Goal: Task Accomplishment & Management: Manage account settings

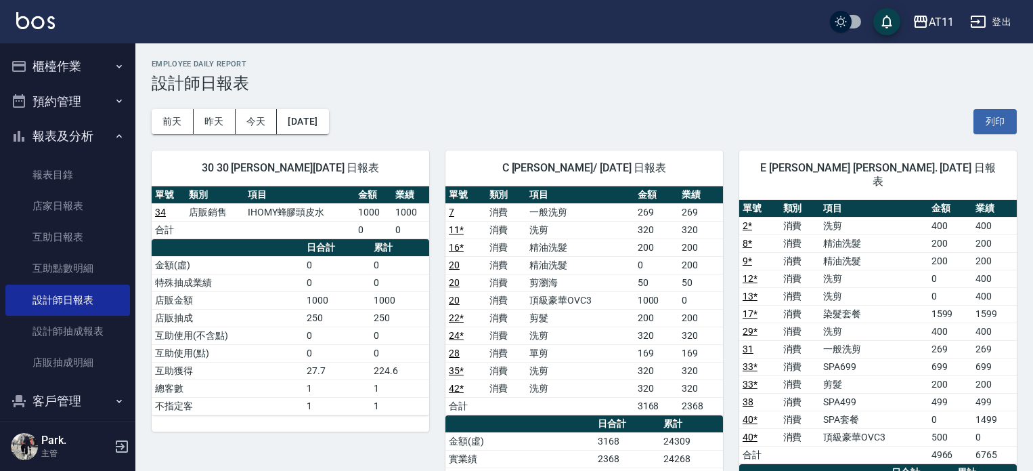
scroll to position [339, 0]
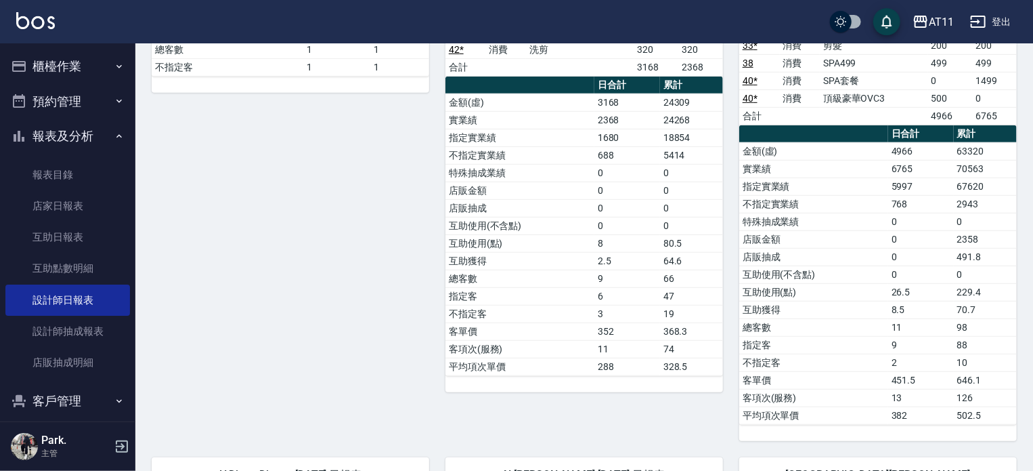
click at [70, 142] on button "報表及分析" at bounding box center [67, 135] width 125 height 35
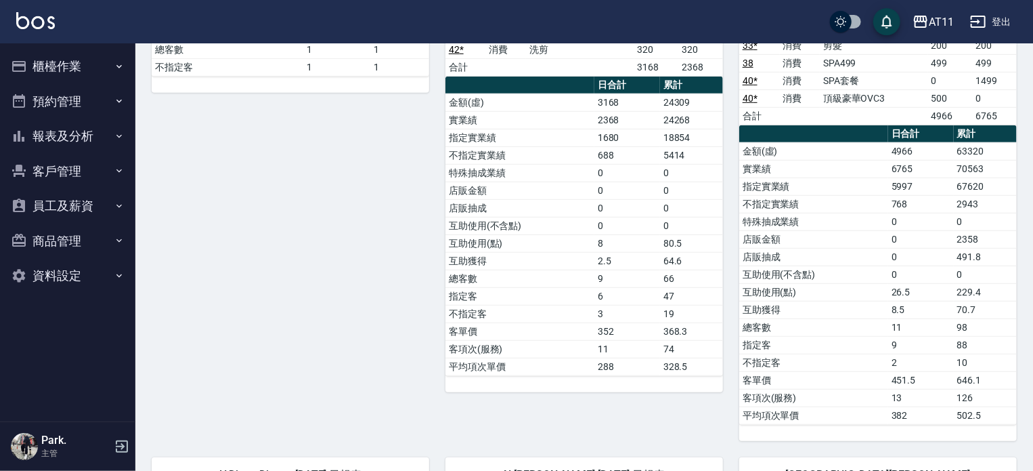
click at [72, 166] on button "客戶管理" at bounding box center [67, 171] width 125 height 35
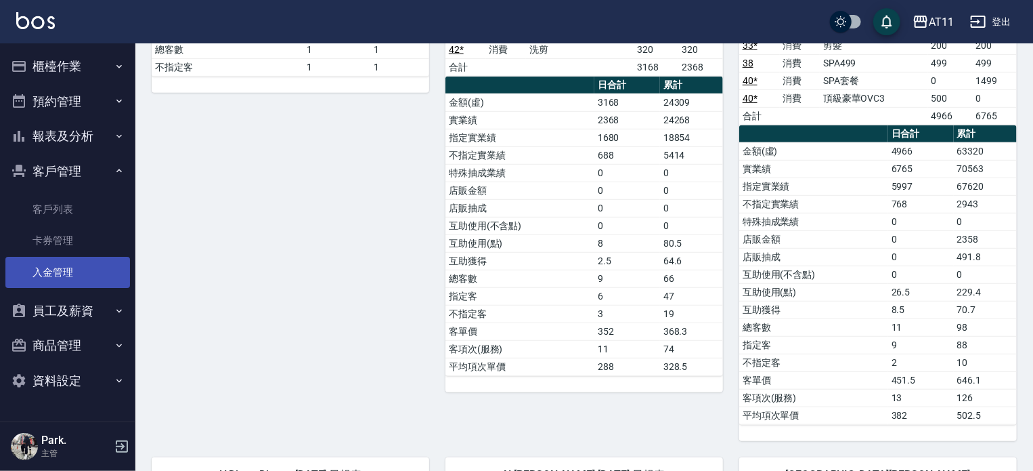
drag, startPoint x: 64, startPoint y: 269, endPoint x: 81, endPoint y: 269, distance: 16.2
click at [64, 269] on link "入金管理" at bounding box center [67, 272] width 125 height 31
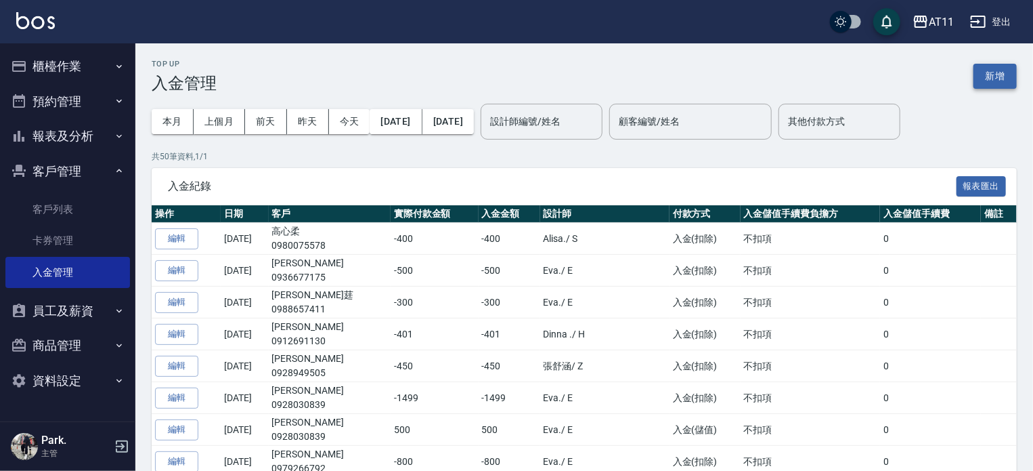
drag, startPoint x: 993, startPoint y: 75, endPoint x: 968, endPoint y: 80, distance: 24.8
click at [992, 75] on button "新增" at bounding box center [995, 76] width 43 height 25
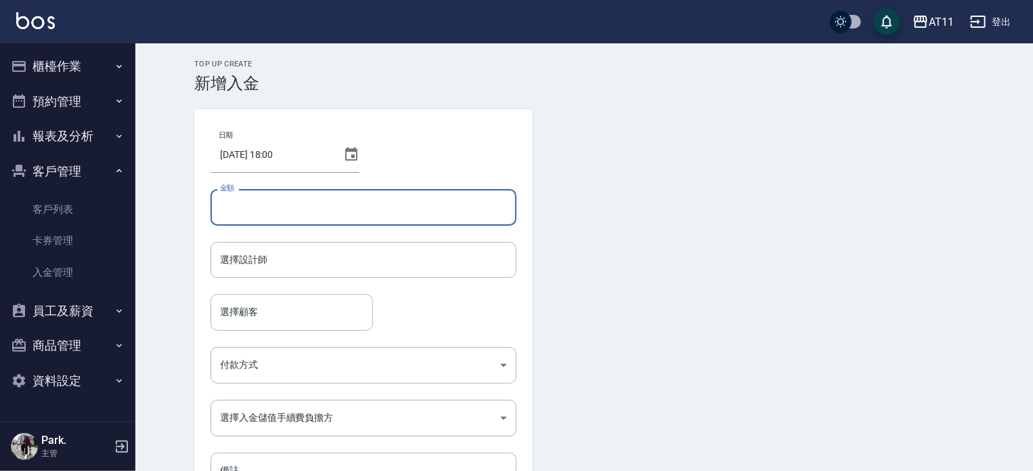
click at [360, 220] on input "金額" at bounding box center [364, 207] width 306 height 37
type input "-699"
click at [332, 257] on input "選擇設計師" at bounding box center [364, 260] width 294 height 24
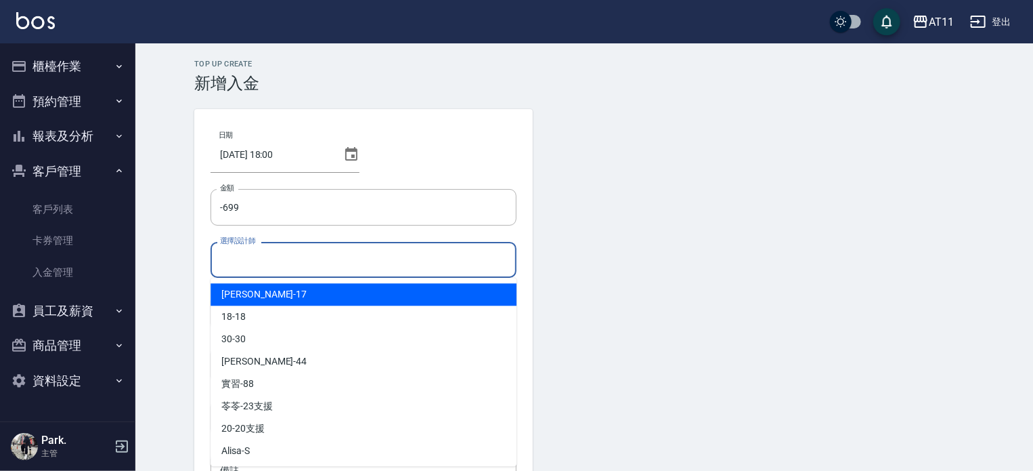
type input "ㄍ"
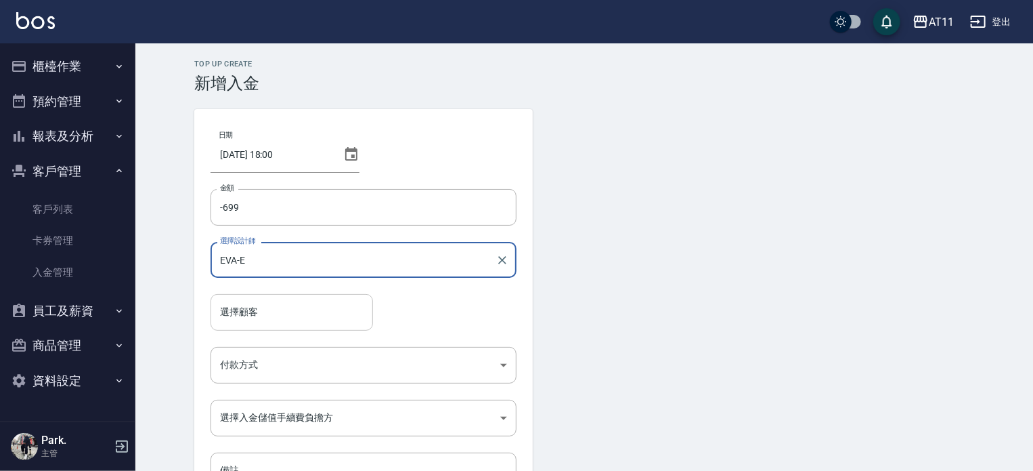
type input "EVA-E"
click at [269, 313] on input "選擇顧客" at bounding box center [292, 312] width 150 height 24
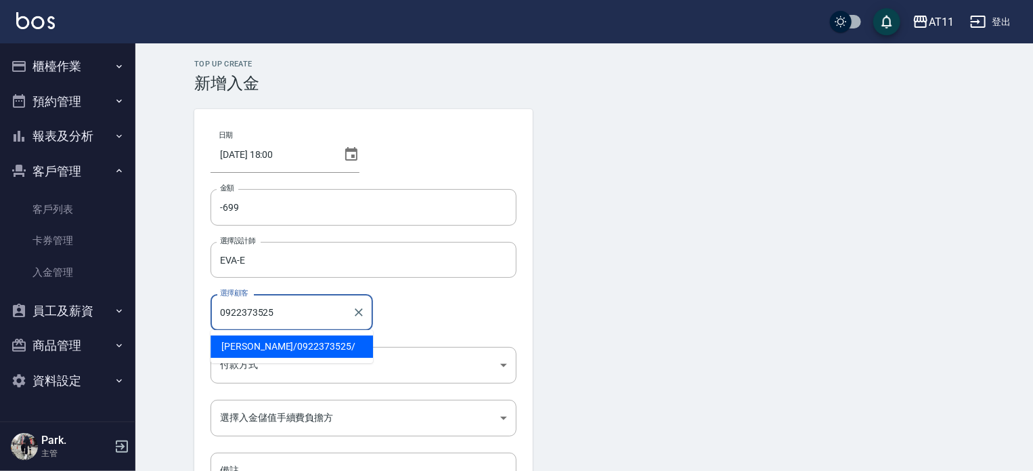
click at [286, 349] on span "[PERSON_NAME] / 0922373525 /" at bounding box center [292, 346] width 162 height 22
type input "[PERSON_NAME]/0922373525/"
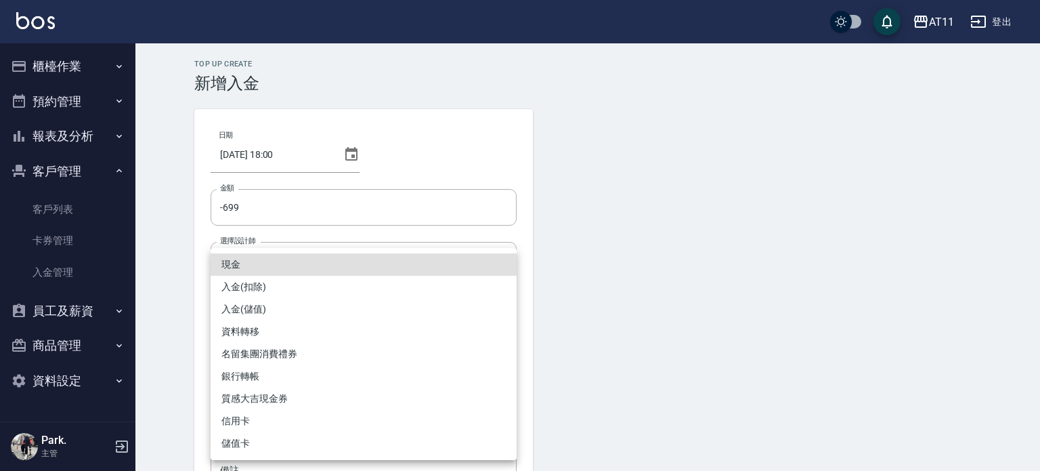
click at [282, 370] on body "AT11 登出 櫃檯作業 打帳單 帳單列表 現金收支登錄 材料自購登錄 每日結帳 排班表 現場電腦打卡 掃碼打卡 預約管理 預約管理 單日預約紀錄 單週預約紀…" at bounding box center [520, 281] width 1040 height 562
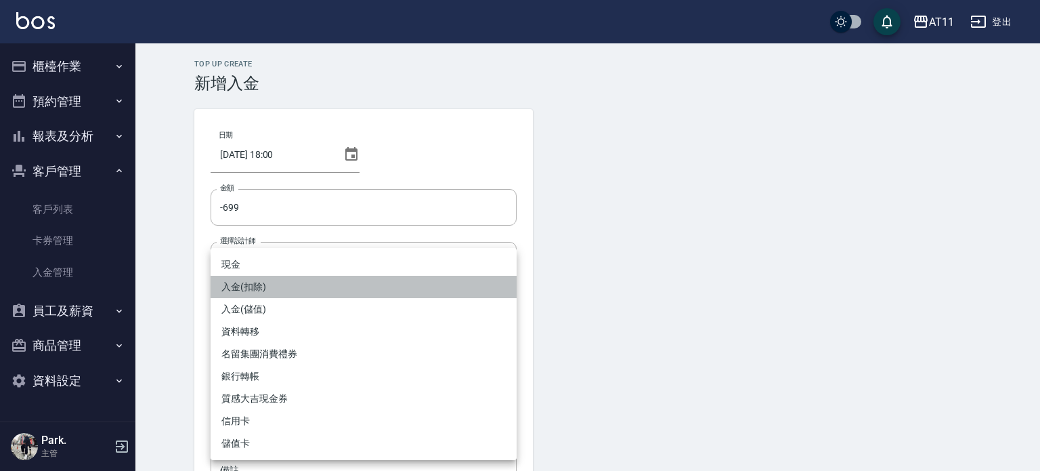
click at [315, 295] on li "入金(扣除)" at bounding box center [364, 287] width 306 height 22
type input "入金(扣除)"
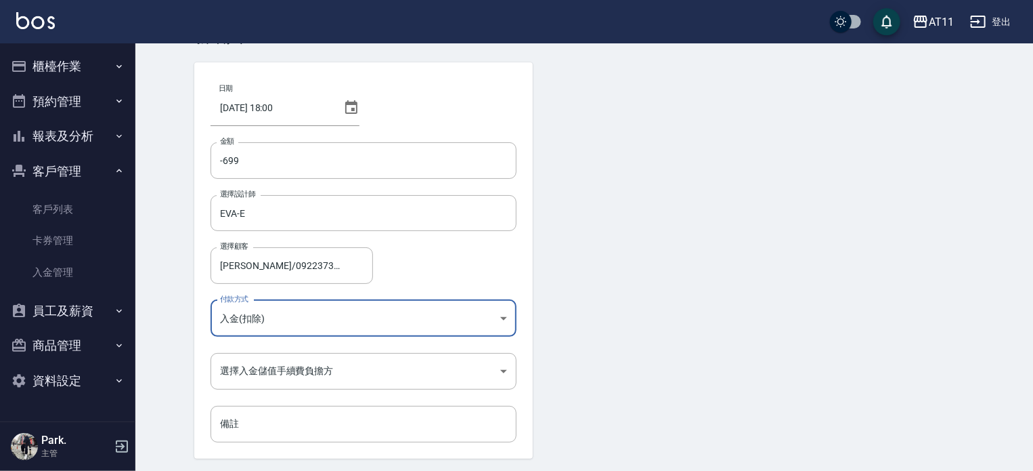
scroll to position [91, 0]
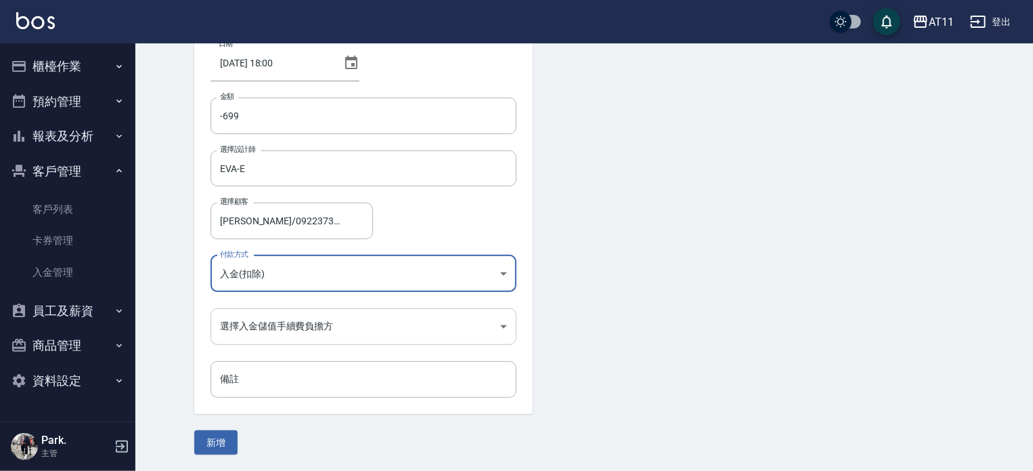
click at [324, 330] on body "AT11 登出 櫃檯作業 打帳單 帳單列表 現金收支登錄 材料自購登錄 每日結帳 排班表 現場電腦打卡 掃碼打卡 預約管理 預約管理 單日預約紀錄 單週預約紀…" at bounding box center [516, 190] width 1033 height 562
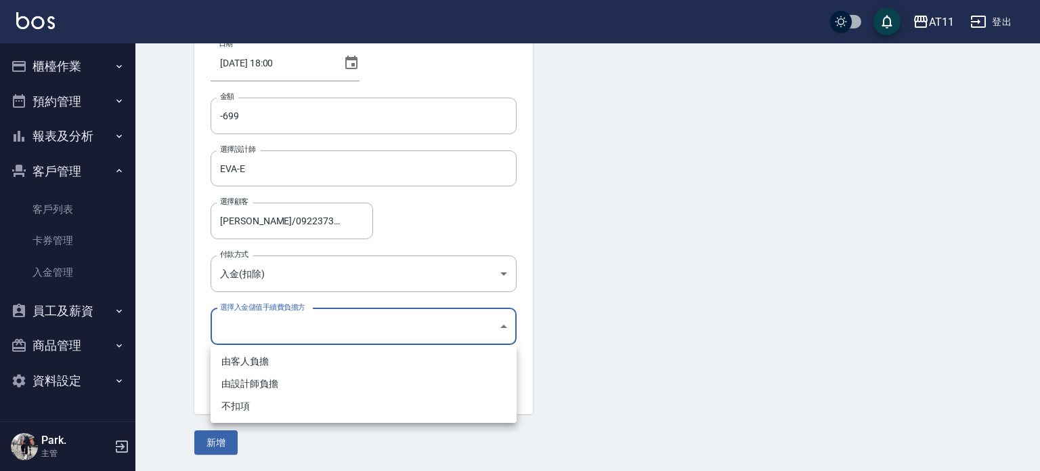
click at [331, 404] on li "不扣項" at bounding box center [364, 406] width 306 height 22
type input "WITHOUTHANDLINGFEE"
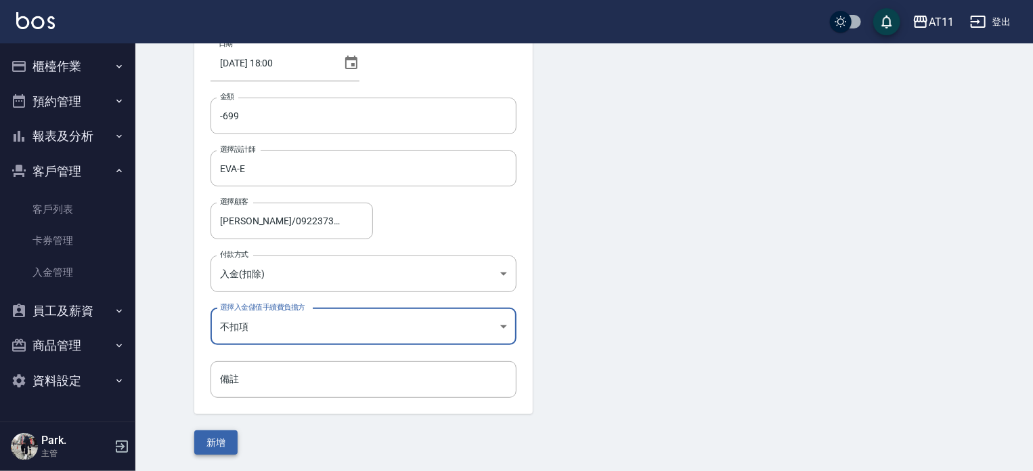
click at [227, 443] on button "新增" at bounding box center [215, 442] width 43 height 25
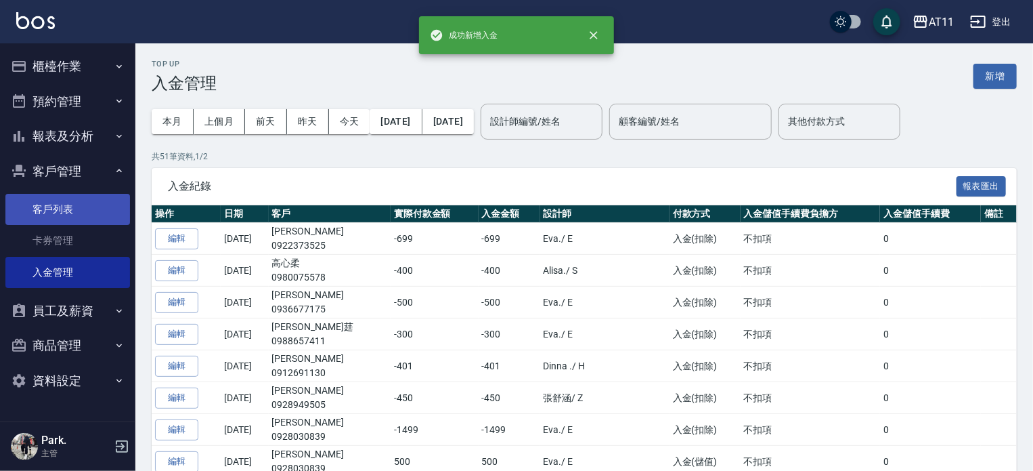
click at [58, 213] on link "客戶列表" at bounding box center [67, 209] width 125 height 31
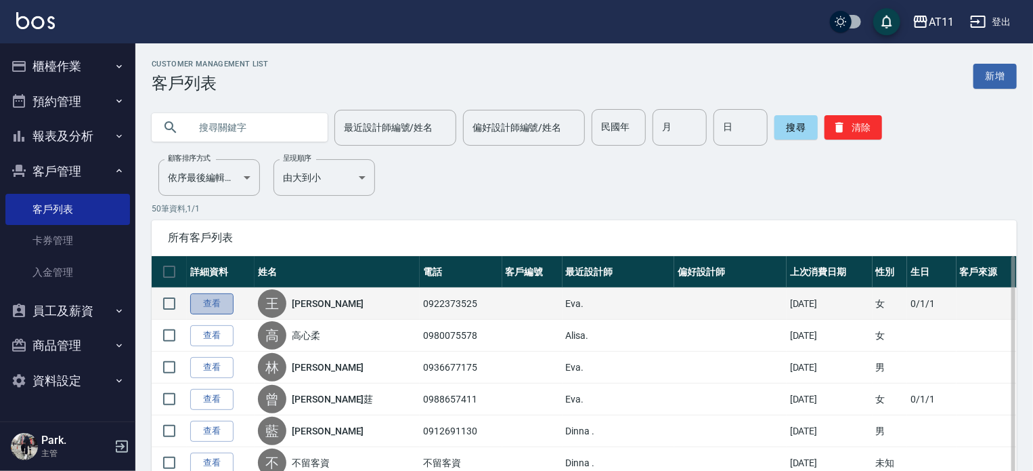
click at [202, 299] on link "查看" at bounding box center [211, 303] width 43 height 21
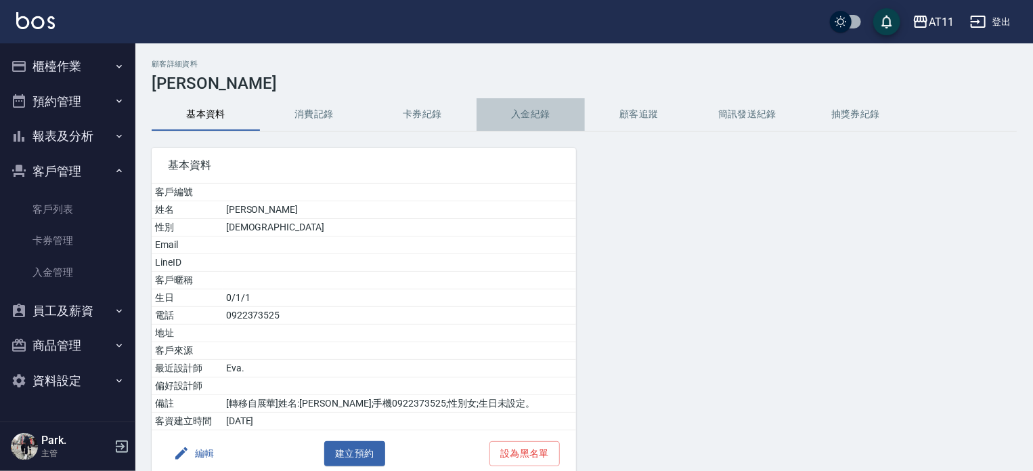
click at [529, 101] on button "入金紀錄" at bounding box center [531, 114] width 108 height 32
